Goal: Check status: Check status

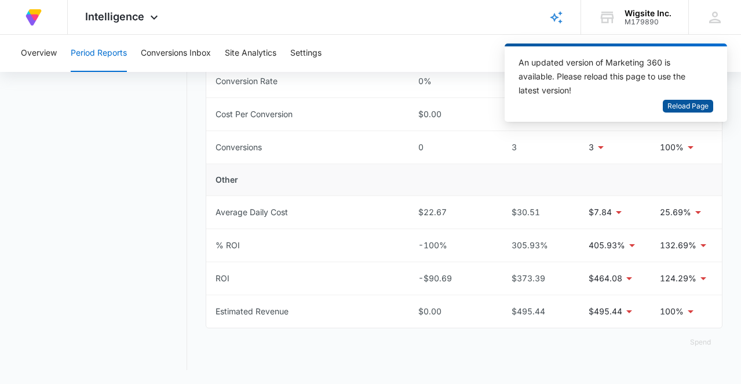
click at [683, 105] on span "Reload Page" at bounding box center [687, 106] width 41 height 11
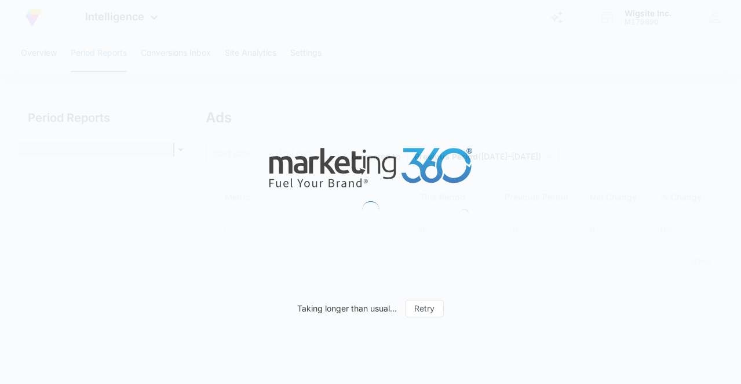
type input "[DATE]"
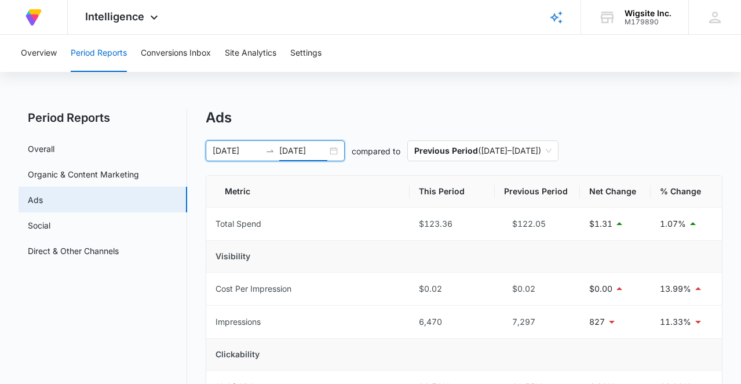
click at [290, 151] on input "[DATE]" at bounding box center [303, 150] width 48 height 13
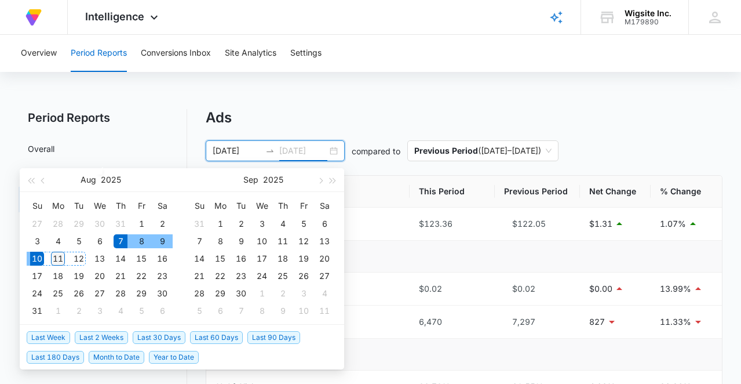
type input "08/11/2025"
click at [60, 254] on div "11" at bounding box center [58, 258] width 14 height 14
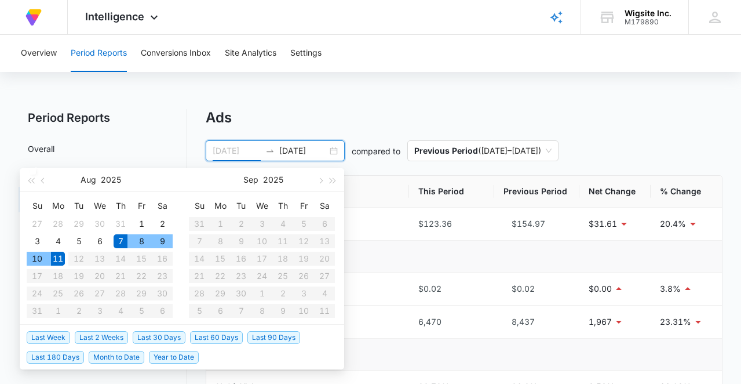
click at [118, 239] on div "7" at bounding box center [121, 241] width 14 height 14
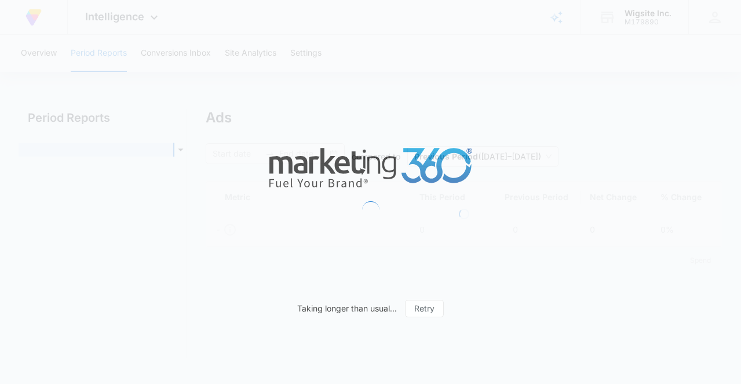
type input "[DATE]"
type input "08/11/2025"
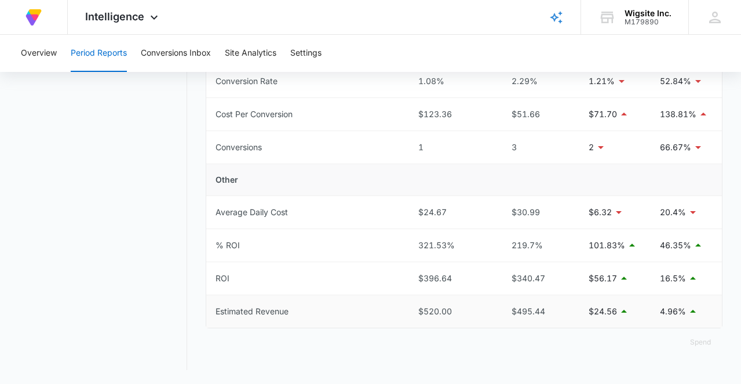
scroll to position [469, 0]
